Goal: Task Accomplishment & Management: Use online tool/utility

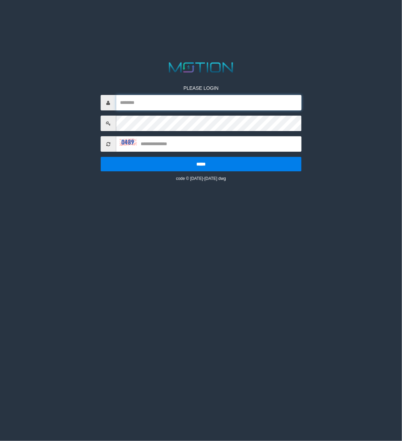
click at [176, 107] on input "text" at bounding box center [209, 102] width 186 height 15
type input "*********"
type input "****"
click at [101, 157] on input "*****" at bounding box center [201, 164] width 201 height 14
